Goal: Information Seeking & Learning: Learn about a topic

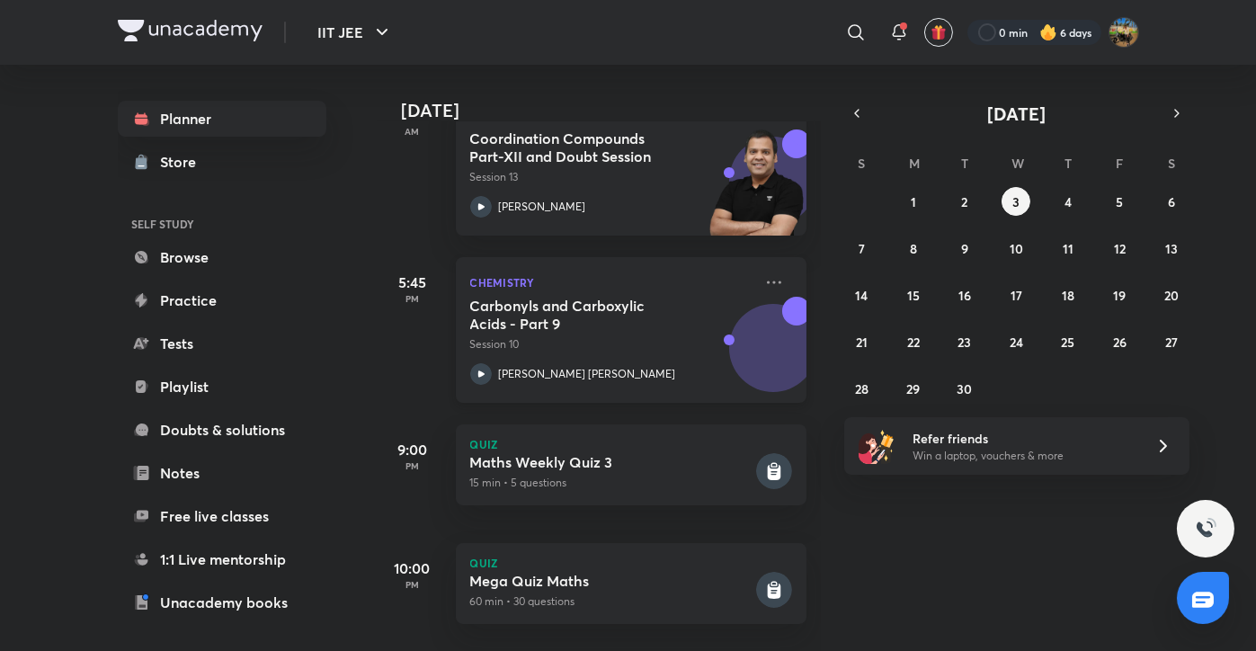
scroll to position [153, 0]
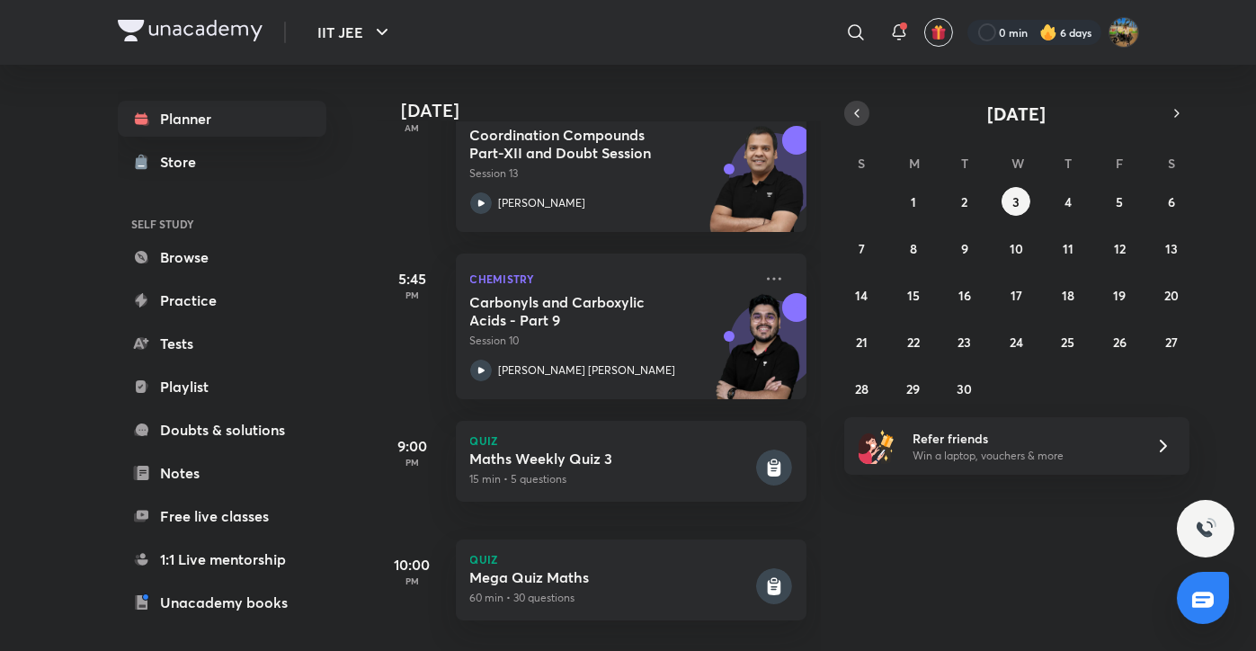
click at [844, 107] on button "button" at bounding box center [856, 113] width 25 height 25
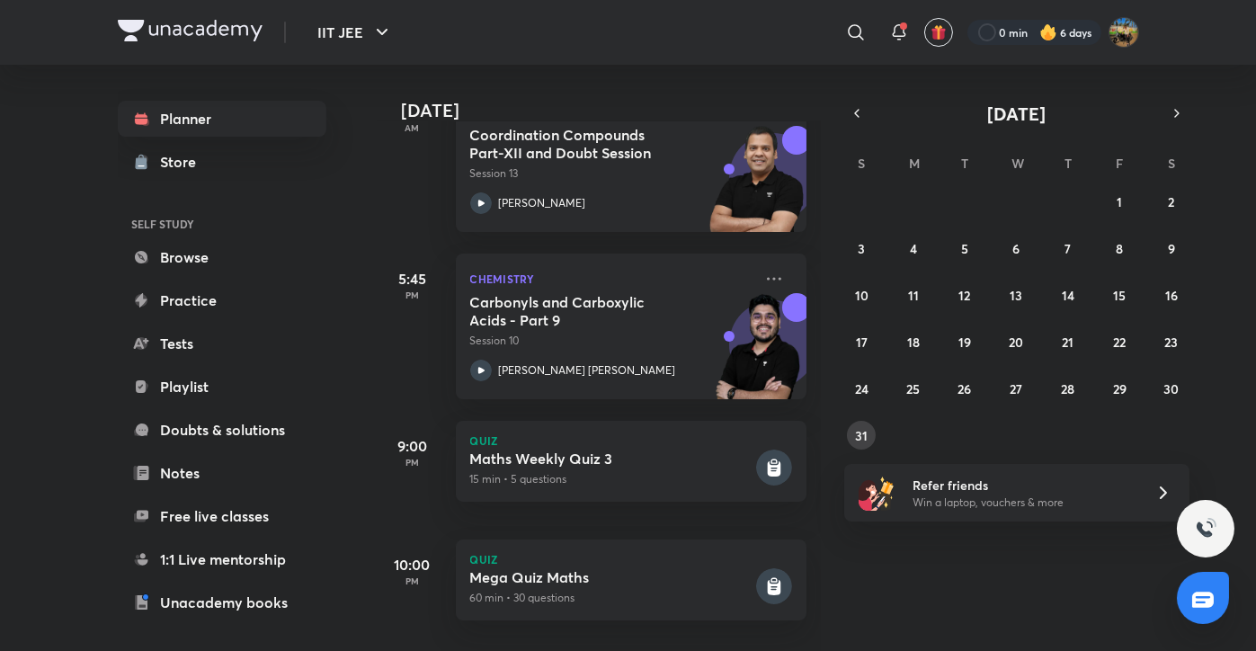
click at [865, 444] on button "31" at bounding box center [861, 435] width 29 height 29
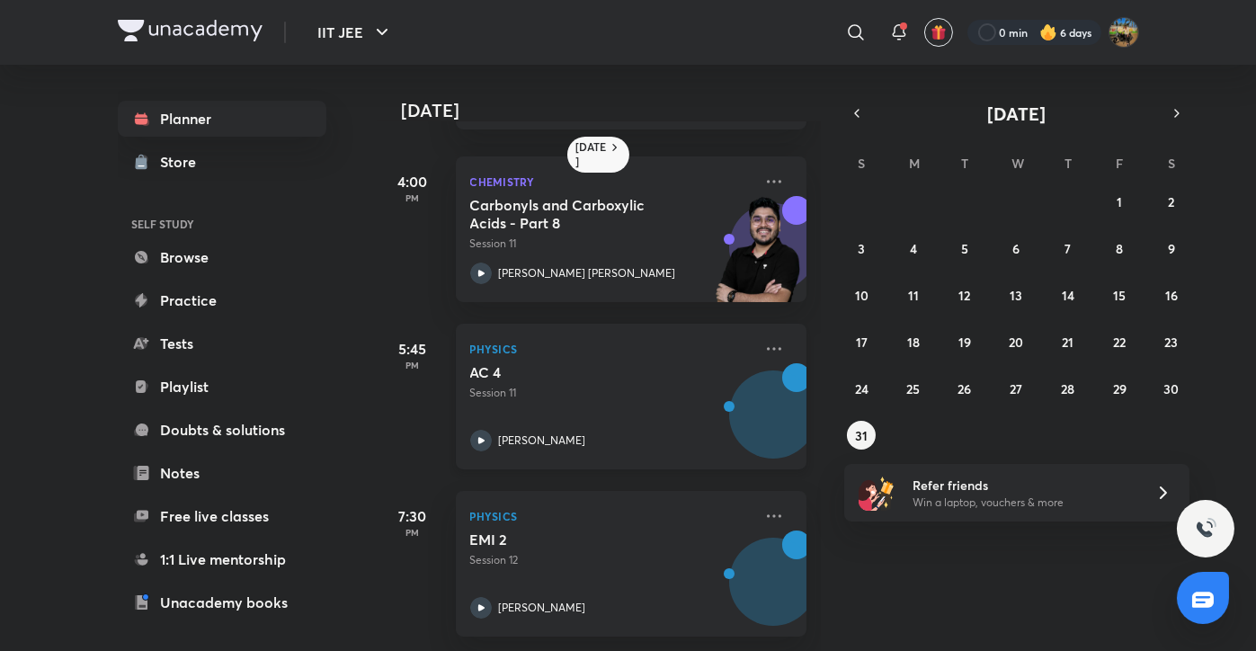
scroll to position [404, 0]
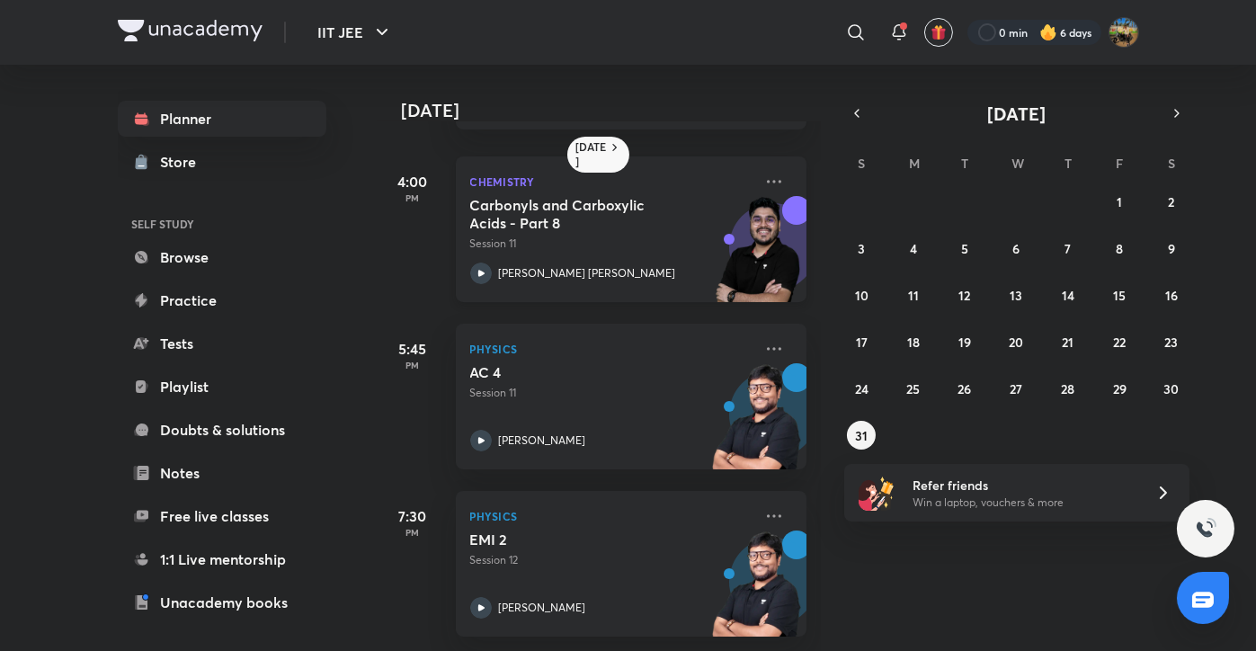
click at [550, 236] on p "Session 11" at bounding box center [611, 244] width 282 height 16
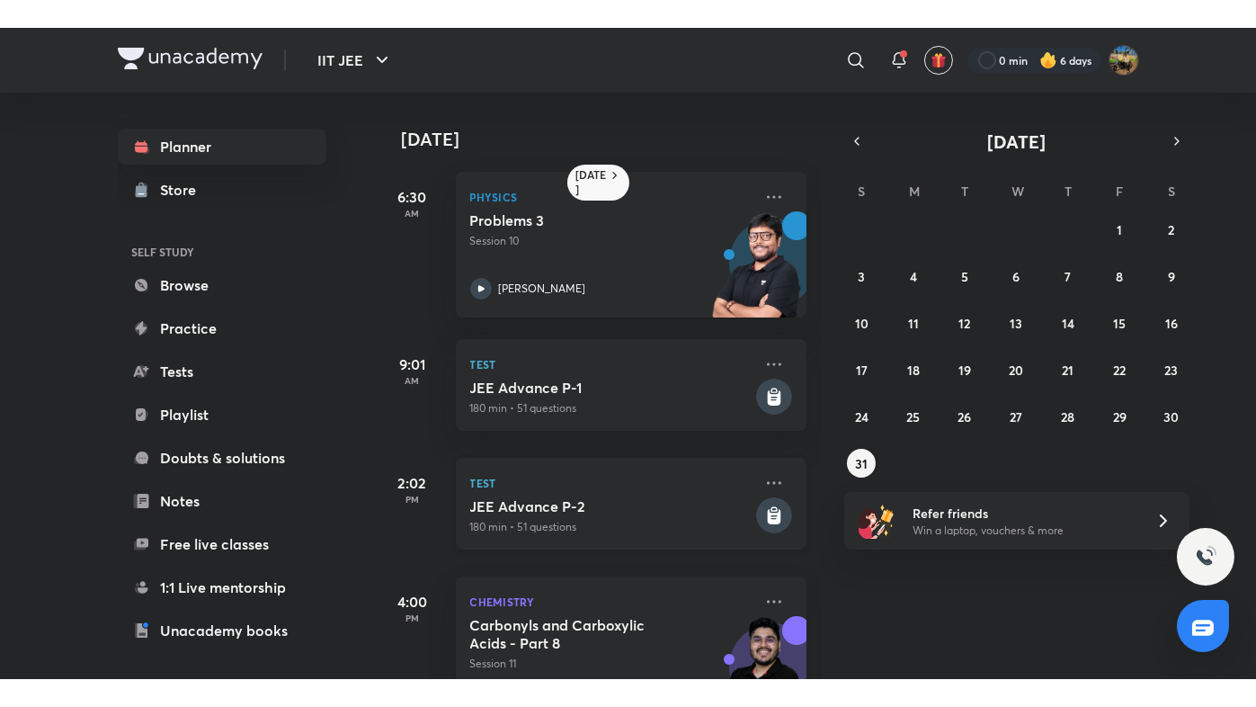
scroll to position [404, 0]
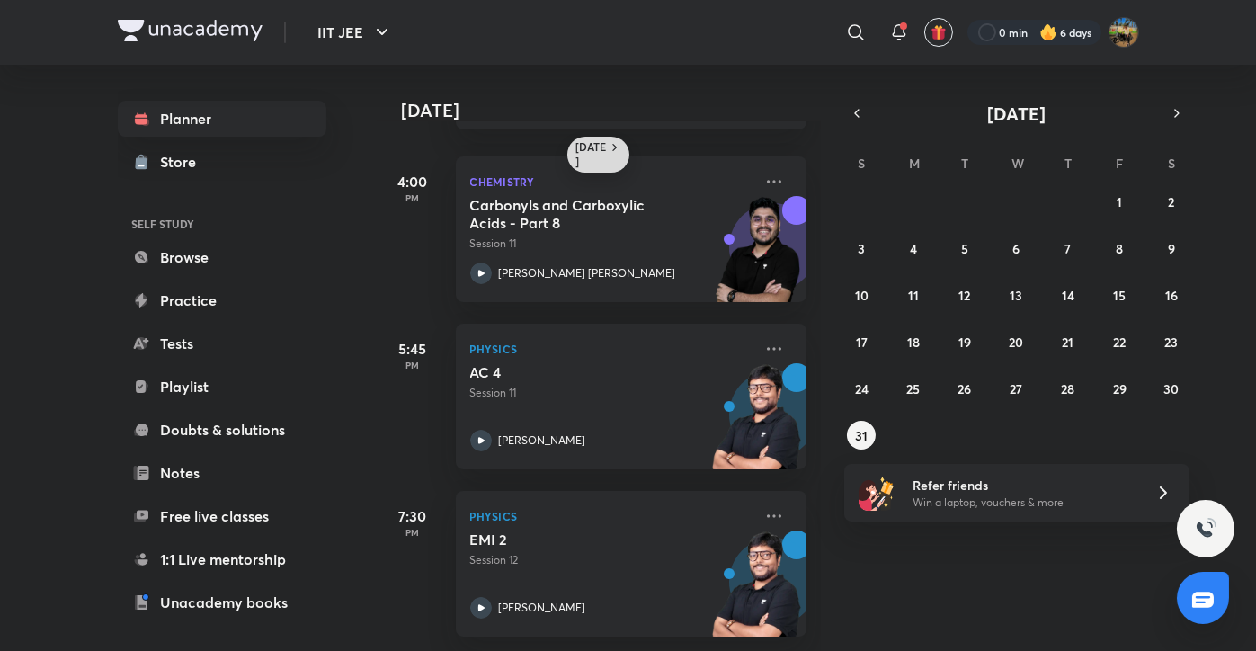
click at [601, 144] on h6 "[DATE]" at bounding box center [591, 154] width 31 height 29
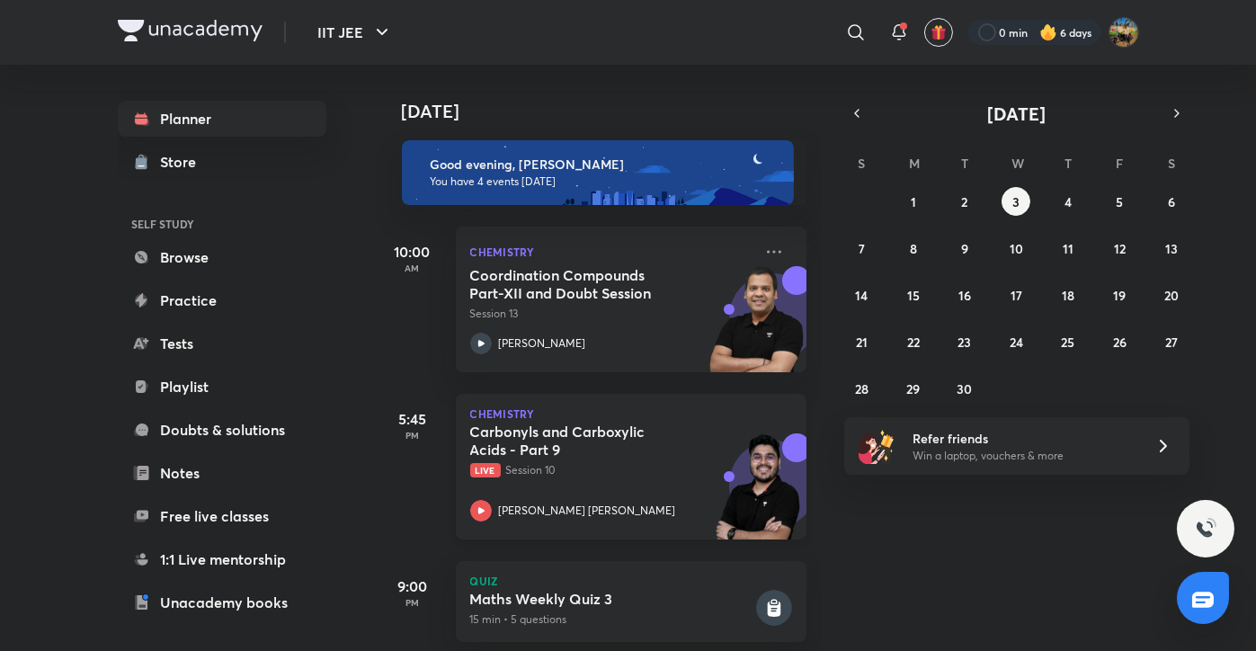
click at [667, 530] on div "Chemistry Carbonyls and Carboxylic Acids - Part 9 Live Session 10 [PERSON_NAME]…" at bounding box center [631, 467] width 351 height 146
